Goal: Navigation & Orientation: Find specific page/section

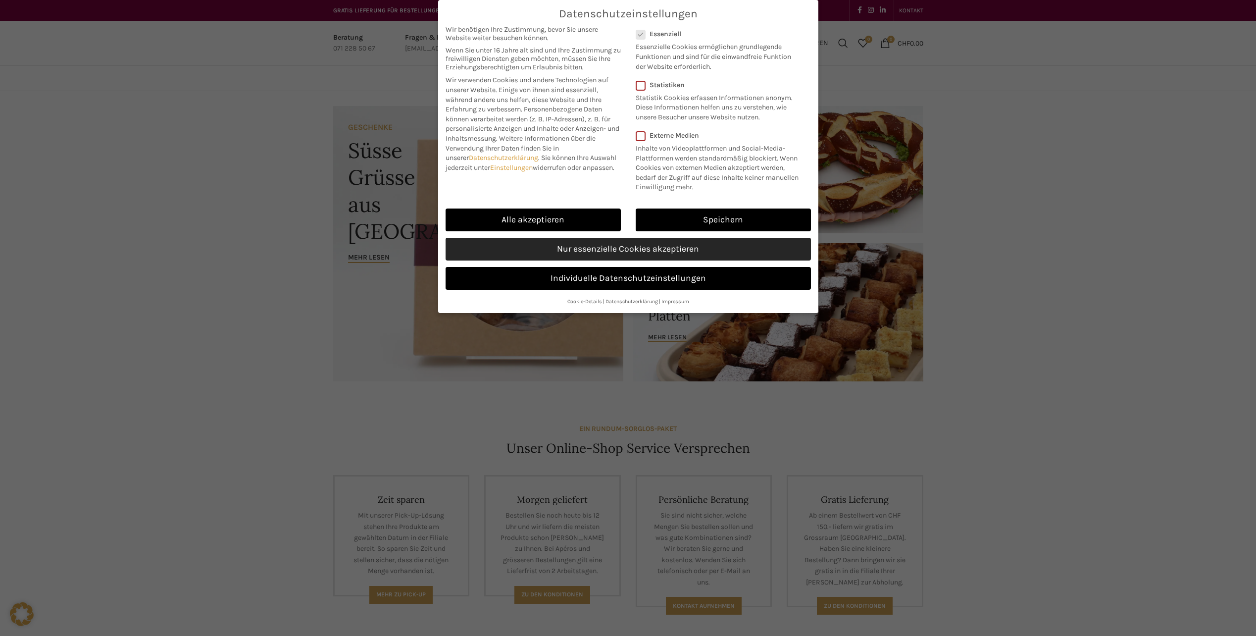
click at [546, 253] on link "Nur essenzielle Cookies akzeptieren" at bounding box center [628, 249] width 365 height 23
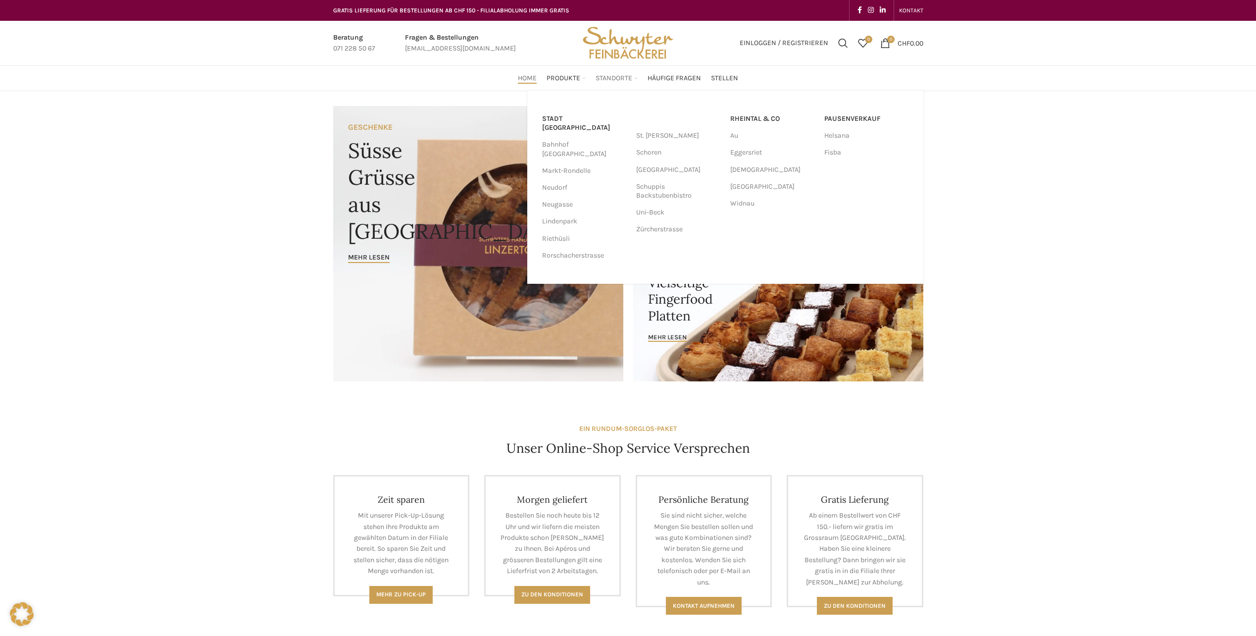
click at [615, 78] on span "Standorte" at bounding box center [614, 78] width 37 height 9
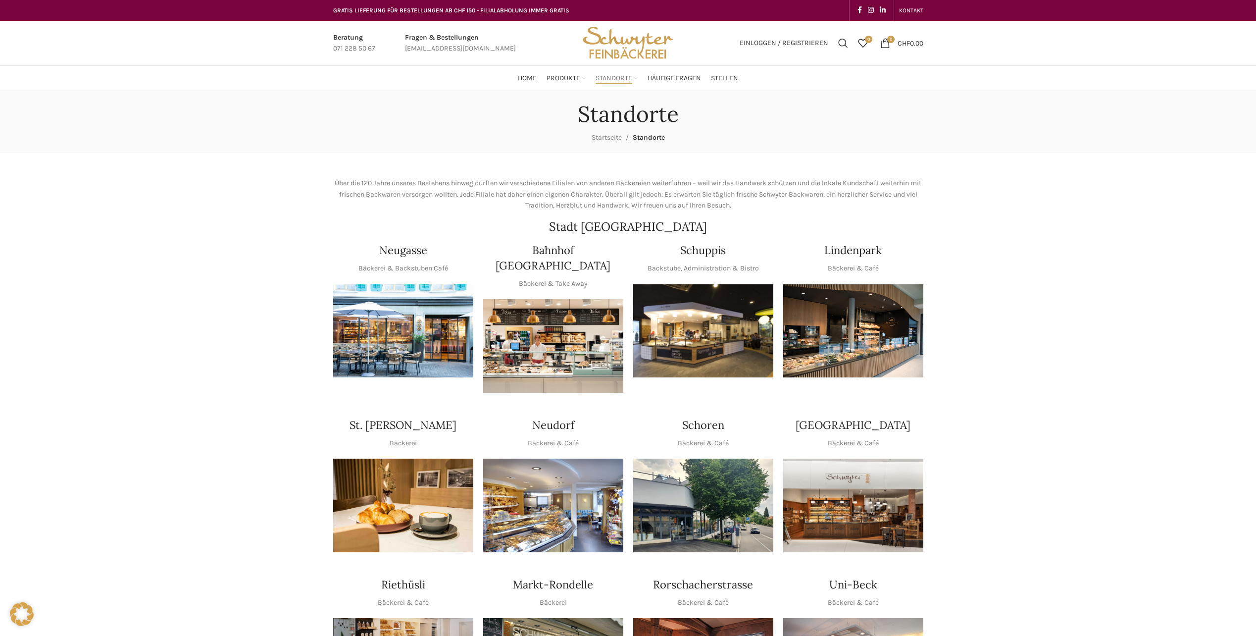
click at [361, 342] on img "1 / 1" at bounding box center [403, 331] width 140 height 94
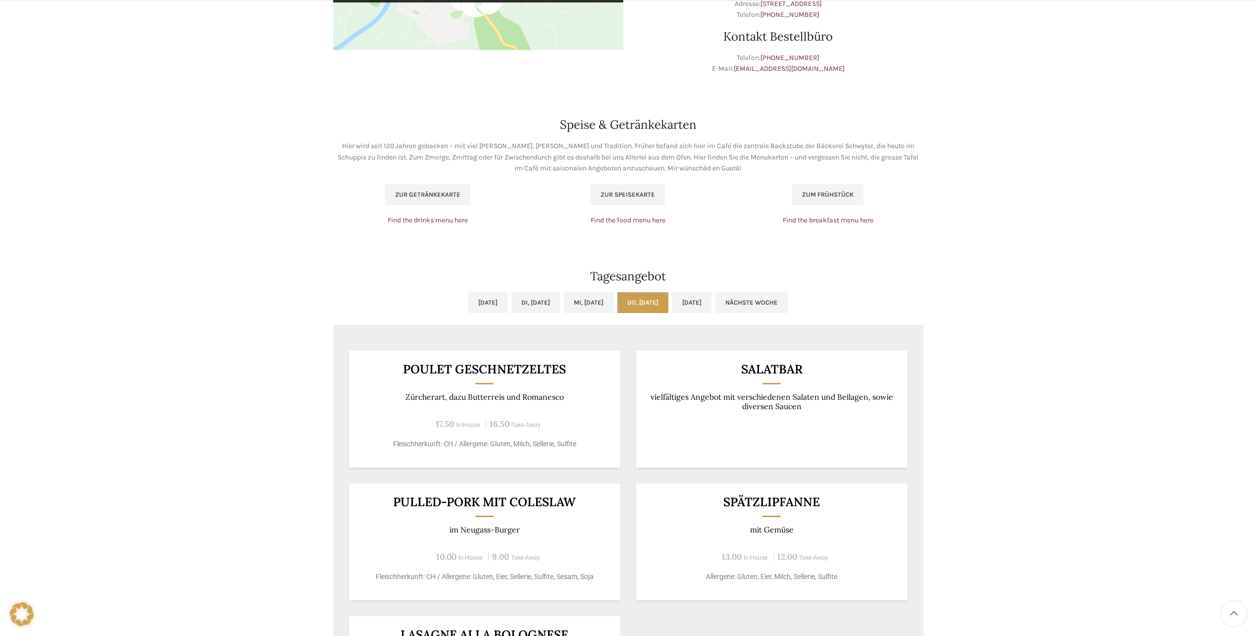
scroll to position [545, 0]
click at [711, 298] on link "Fr, 29.08.2025" at bounding box center [691, 301] width 39 height 21
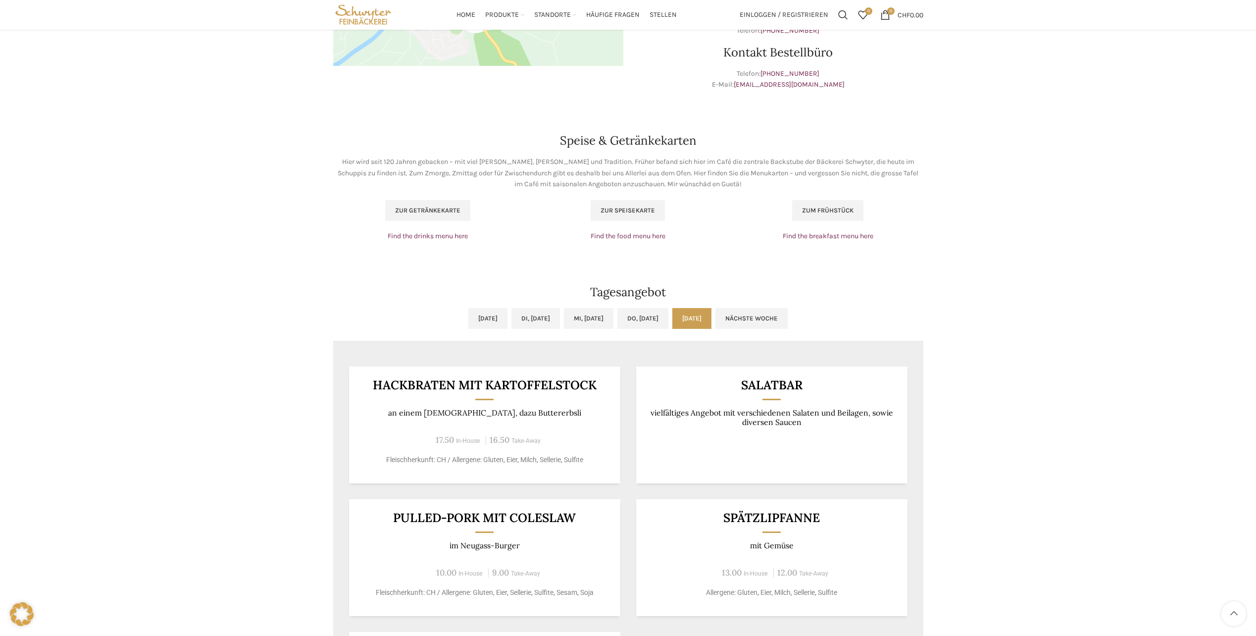
scroll to position [495, 0]
